Goal: Information Seeking & Learning: Learn about a topic

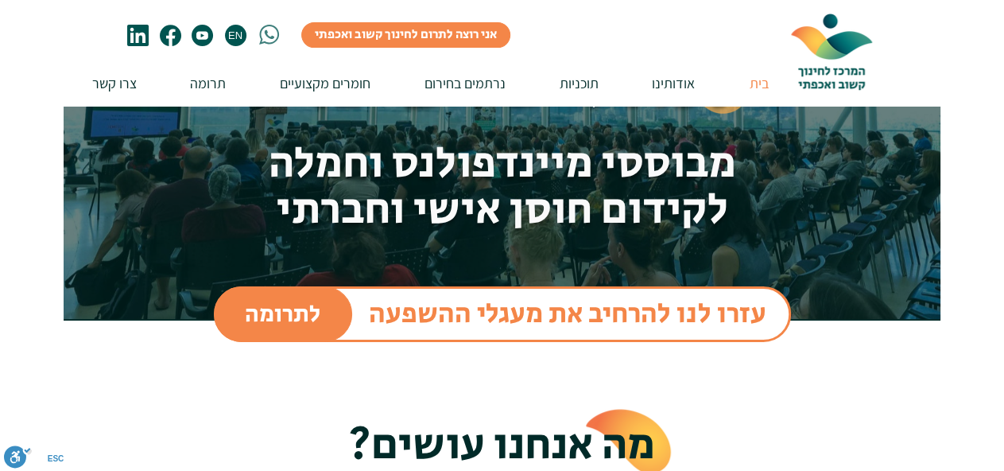
scroll to position [80, 0]
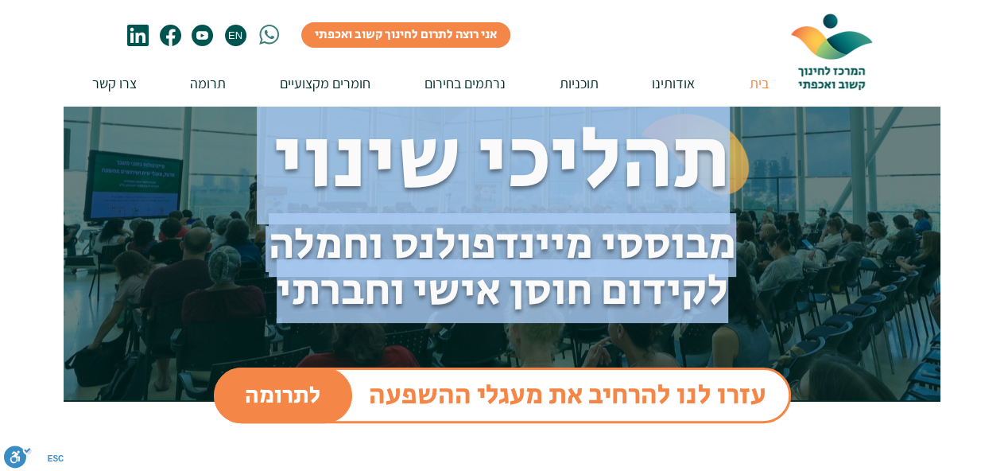
drag, startPoint x: 738, startPoint y: 150, endPoint x: 278, endPoint y: 278, distance: 476.9
click at [278, 278] on div "תהליכי שינוי מבוססי מיינדפולנס וחמלה לקידום חוסן אישי וחברתי לתרומה עזרו לנו לה…" at bounding box center [502, 224] width 877 height 397
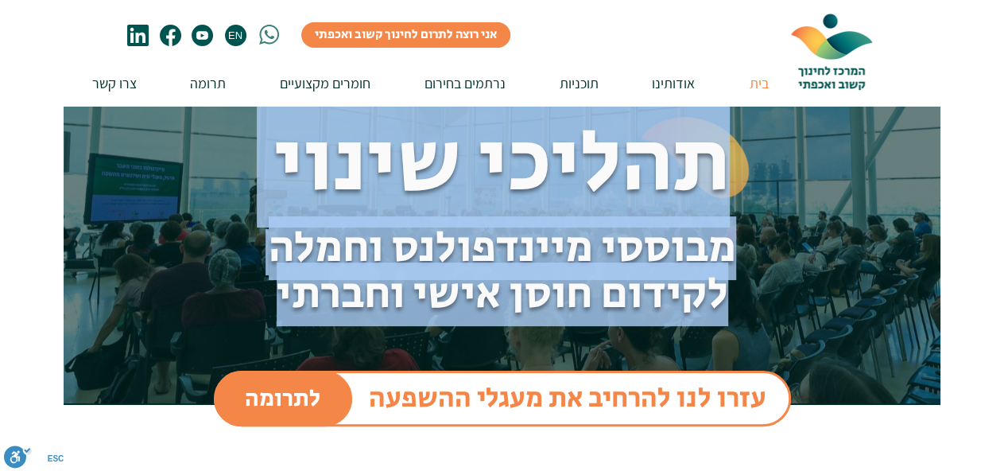
scroll to position [0, 0]
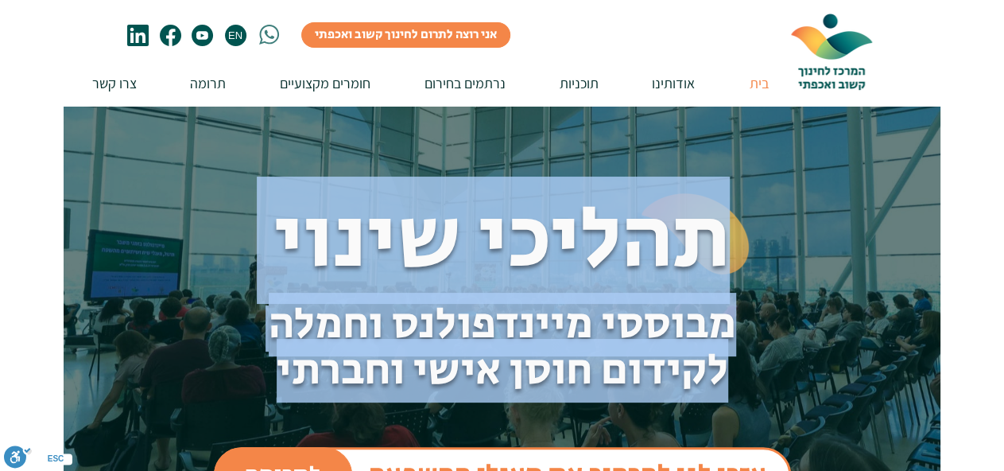
copy div "תהליכי שינוי מבוססי מיינדפולנס וחמלה לקידום חוסן אישי וחברתי"
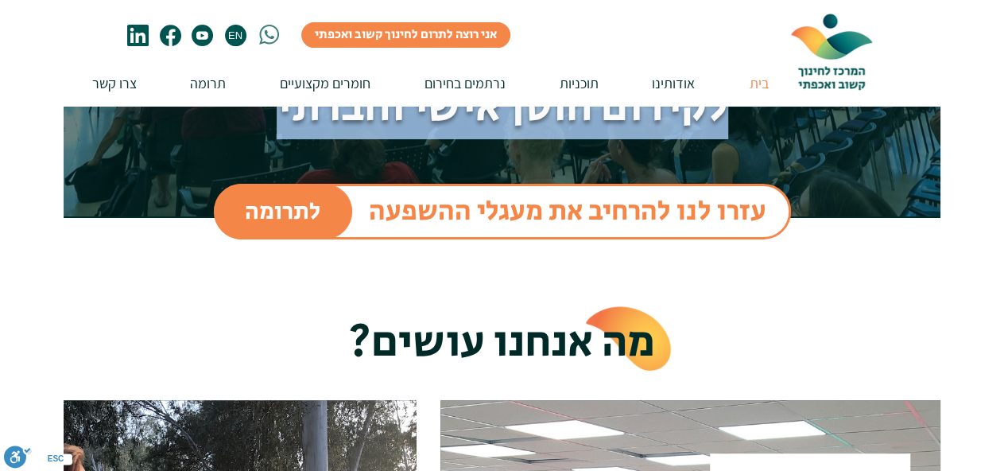
scroll to position [239, 0]
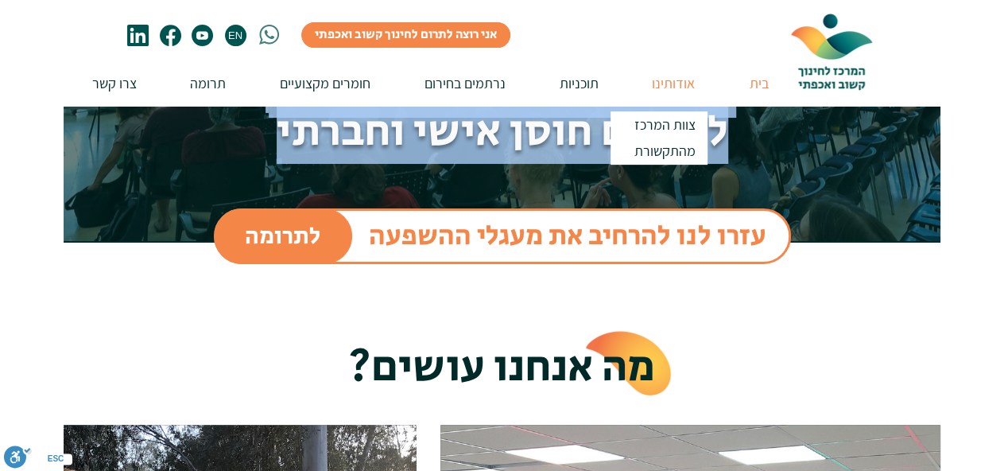
click at [673, 79] on p "אודותינו" at bounding box center [673, 82] width 59 height 45
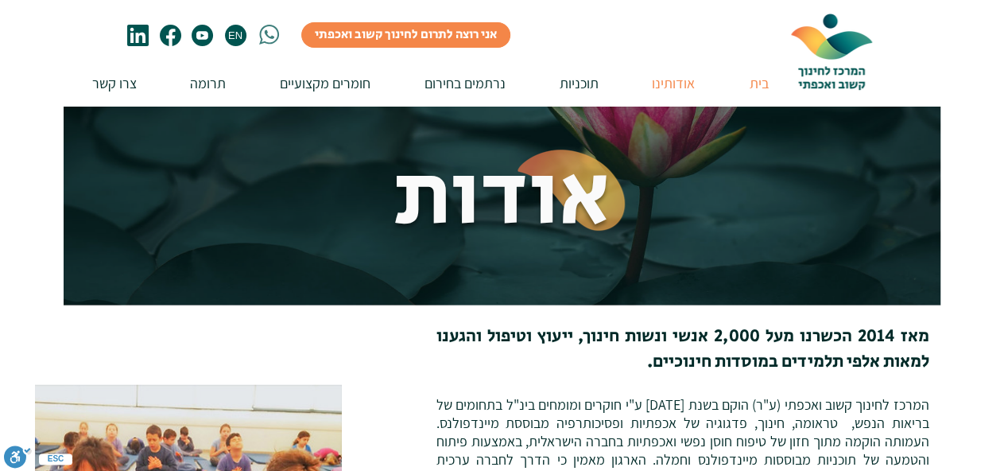
click at [762, 84] on p "בית" at bounding box center [759, 82] width 35 height 45
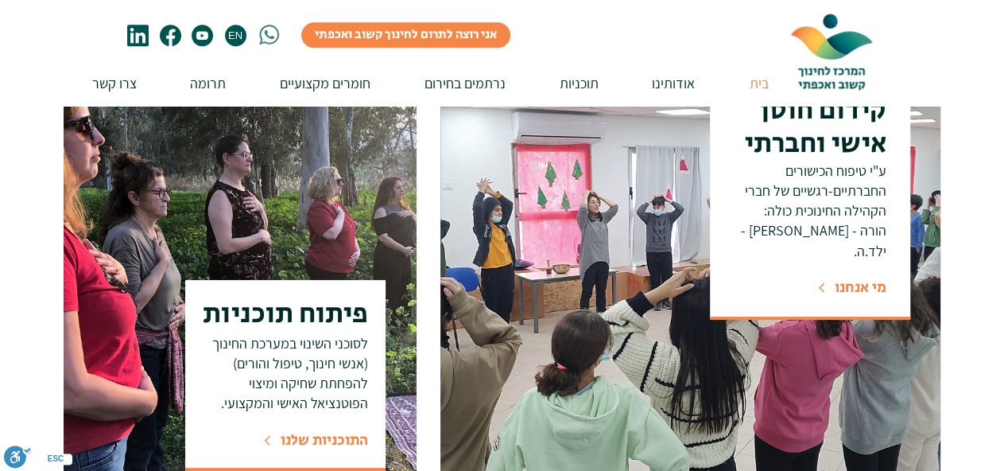
scroll to position [557, 0]
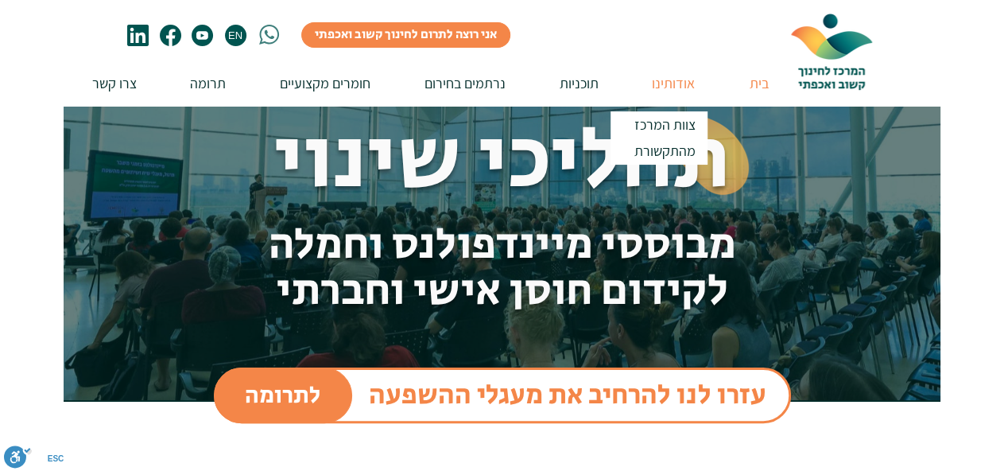
click at [686, 86] on p "אודותינו" at bounding box center [673, 82] width 59 height 45
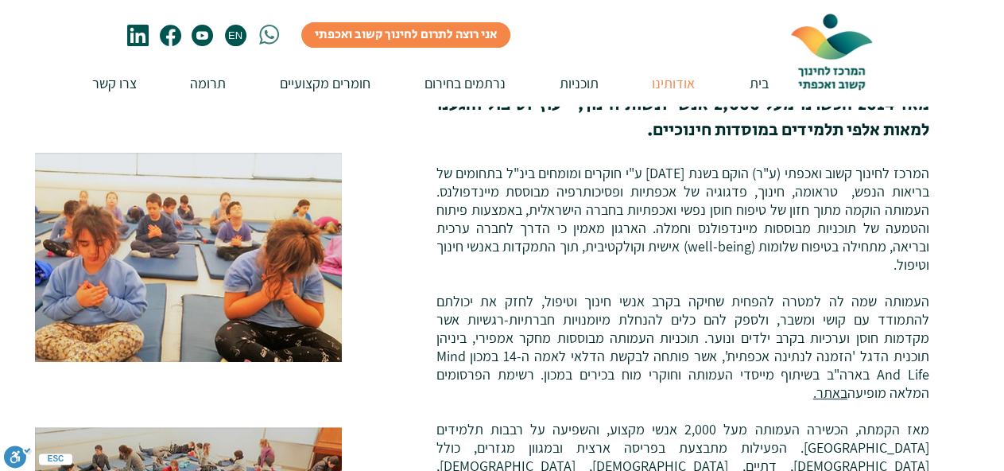
scroll to position [239, 0]
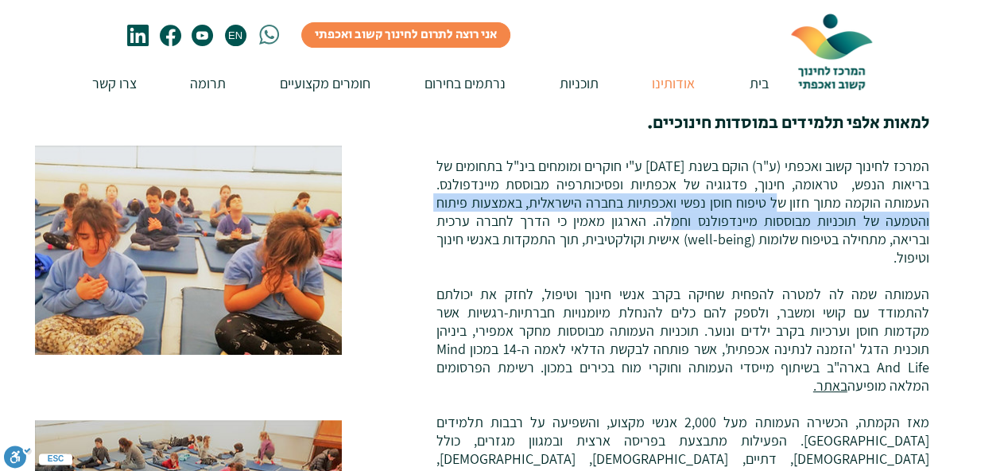
drag, startPoint x: 765, startPoint y: 206, endPoint x: 674, endPoint y: 222, distance: 92.0
click at [674, 222] on span "המרכז לחינוך קשוב ואכפתי (ע"ר) הוקם בשנת [DATE] ע"י חוקרים ומומחים בינ"ל בתחומי…" at bounding box center [683, 431] width 493 height 549
copy span "טיפוח חוסן נפשי ואכפתיות בחברה הישראלית, באמצעות פיתוח והטמעה של תוכניות מבוססו…"
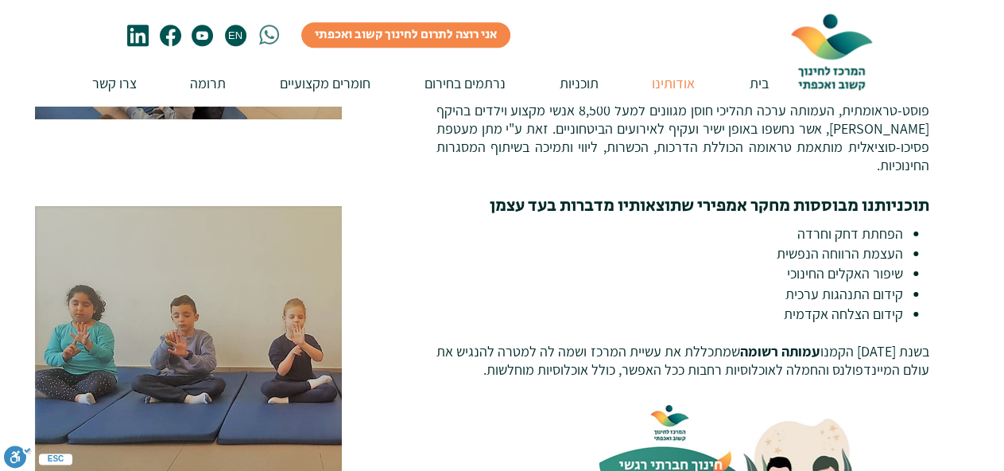
scroll to position [795, 0]
